Goal: Navigation & Orientation: Find specific page/section

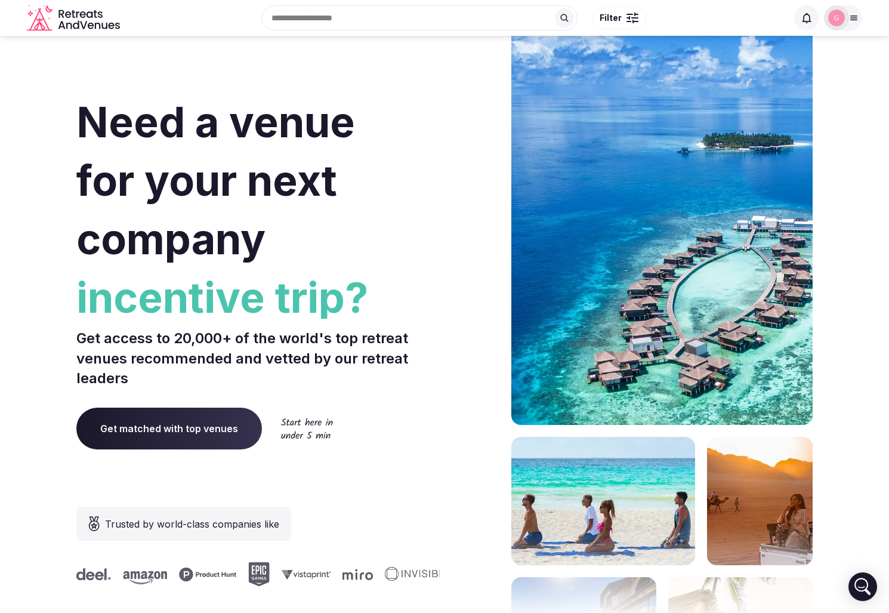
click at [58, 17] on icon "Retreats and Venues company logo" at bounding box center [74, 18] width 95 height 27
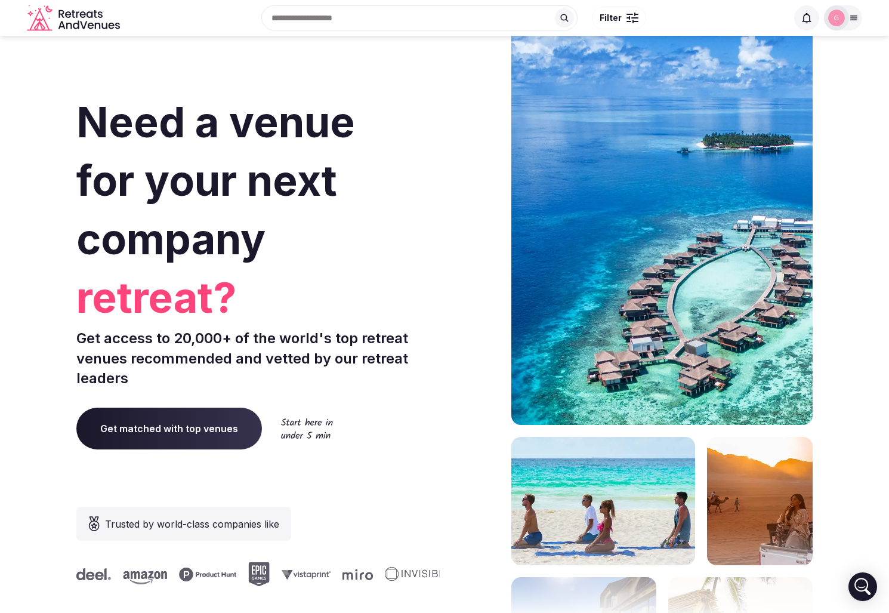
click at [809, 26] on span at bounding box center [806, 17] width 25 height 25
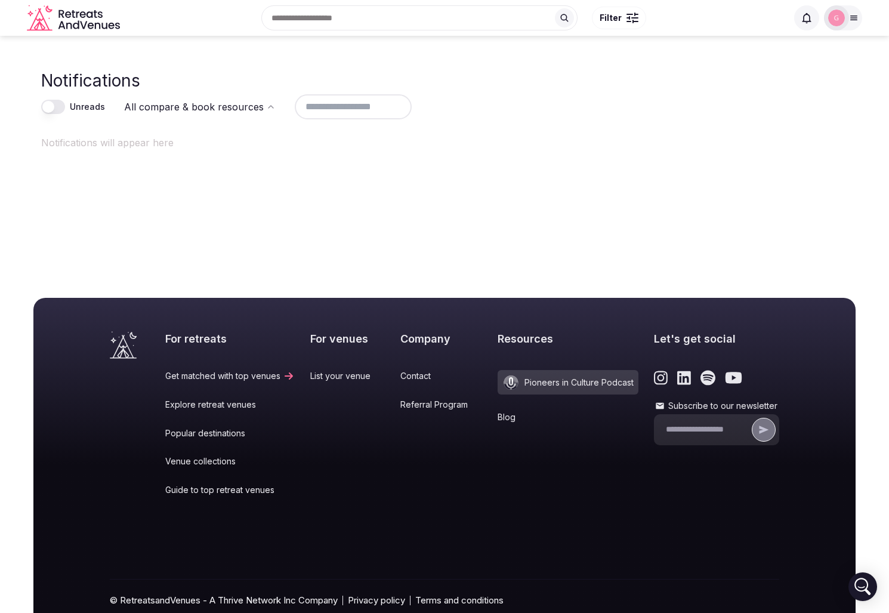
click at [59, 16] on icon "Retreats and Venues company logo" at bounding box center [74, 18] width 95 height 27
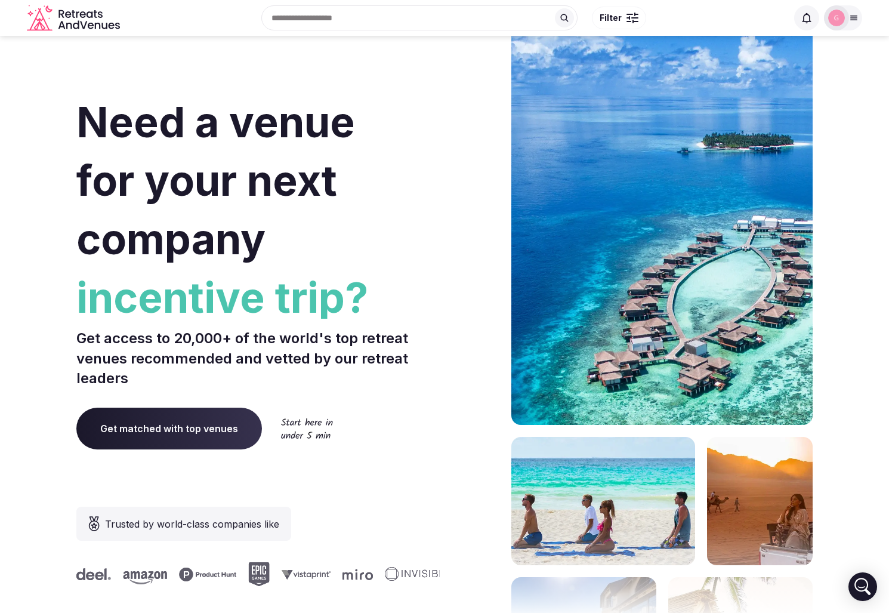
click at [808, 18] on icon at bounding box center [807, 18] width 12 height 12
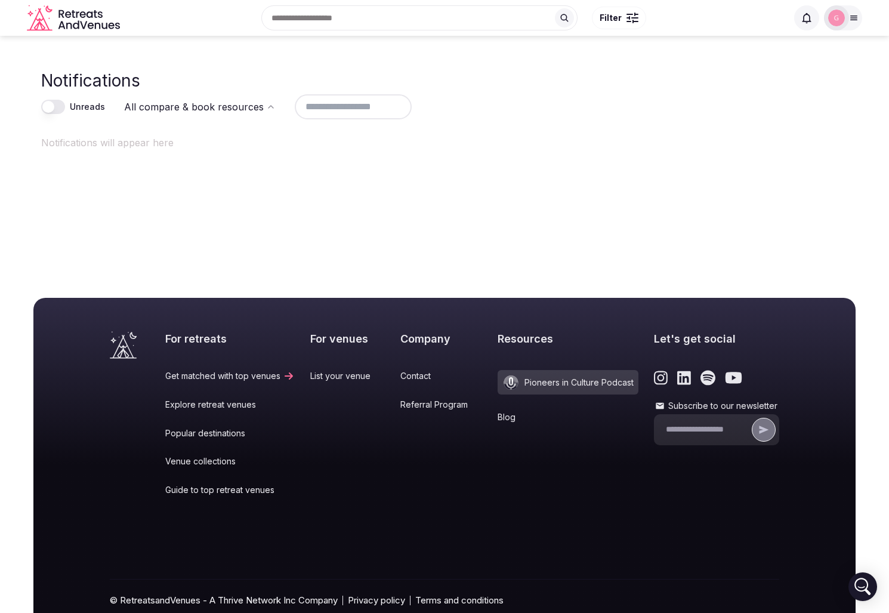
click at [234, 202] on main "Notifications Unreads All compare & book resources Notifications will appear he…" at bounding box center [444, 150] width 889 height 229
